Goal: Task Accomplishment & Management: Manage account settings

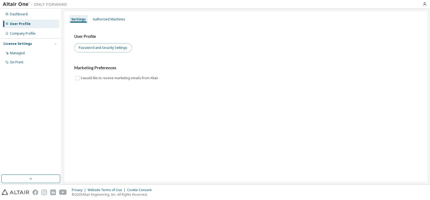
click at [116, 48] on button "Password and Security Settings" at bounding box center [103, 47] width 58 height 9
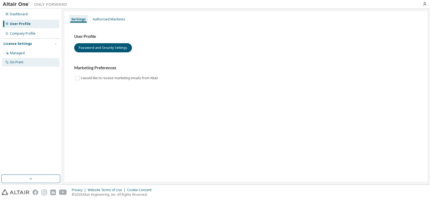
click at [23, 62] on div "On Prem" at bounding box center [16, 62] width 13 height 4
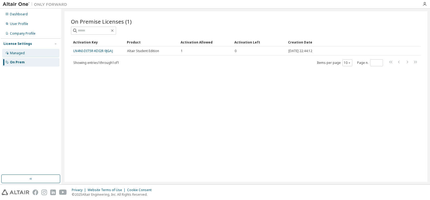
click at [22, 52] on div "Managed" at bounding box center [17, 53] width 15 height 4
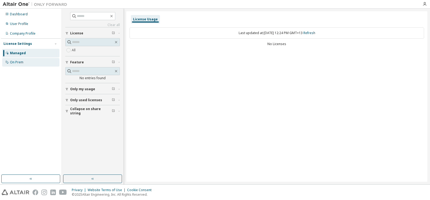
click at [26, 60] on div "On Prem" at bounding box center [30, 62] width 57 height 9
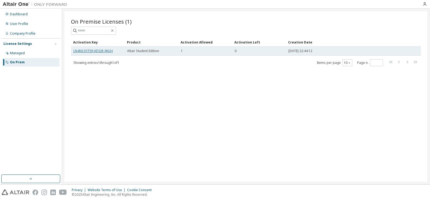
click at [93, 52] on link "LN4NI-DIT5R-KDI2R-9JGAJ" at bounding box center [93, 51] width 40 height 5
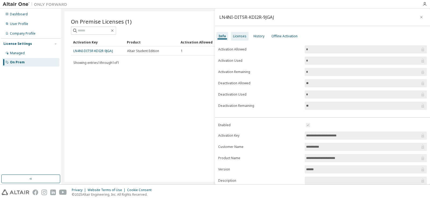
click at [241, 38] on div "Licenses" at bounding box center [239, 36] width 13 height 4
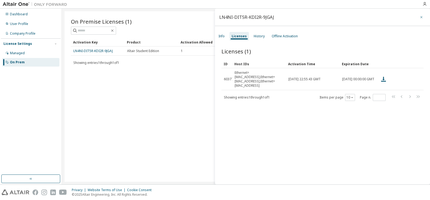
click at [421, 16] on icon "button" at bounding box center [422, 17] width 4 height 4
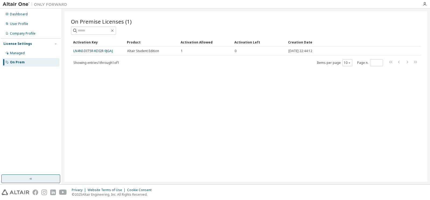
click at [32, 180] on icon "button" at bounding box center [31, 179] width 4 height 4
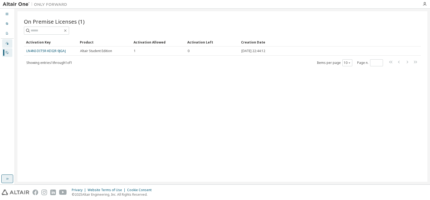
click at [6, 43] on icon at bounding box center [6, 43] width 3 height 3
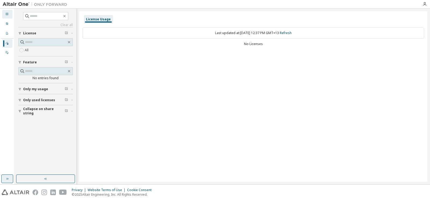
click at [7, 15] on icon at bounding box center [6, 13] width 3 height 3
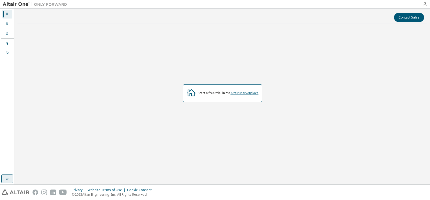
click at [244, 94] on link "Altair Marketplace" at bounding box center [245, 93] width 28 height 5
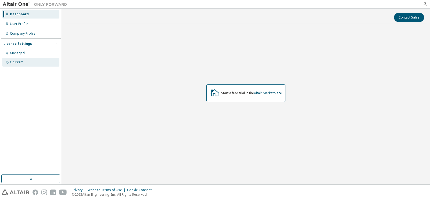
click at [12, 60] on div "On Prem" at bounding box center [16, 62] width 13 height 4
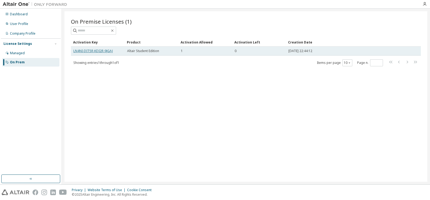
click at [82, 51] on link "LN4NI-DIT5R-KDI2R-9JGAJ" at bounding box center [93, 51] width 40 height 5
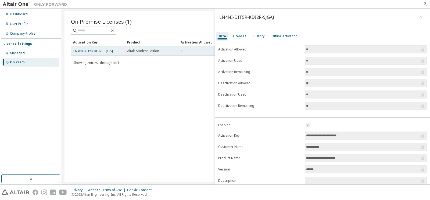
click at [142, 47] on td "Altair Student Edition" at bounding box center [152, 51] width 54 height 9
click at [143, 50] on span "Altair Student Edition" at bounding box center [143, 51] width 32 height 4
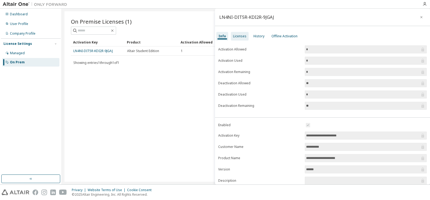
click at [239, 35] on div "Licenses" at bounding box center [239, 36] width 13 height 4
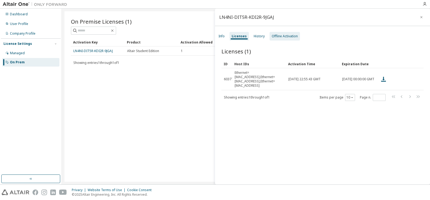
click at [277, 34] on div "Offline Activation" at bounding box center [285, 36] width 30 height 9
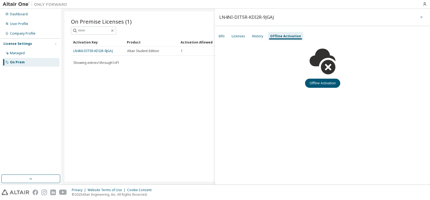
click at [421, 16] on icon "button" at bounding box center [422, 17] width 4 height 4
